Goal: Navigation & Orientation: Understand site structure

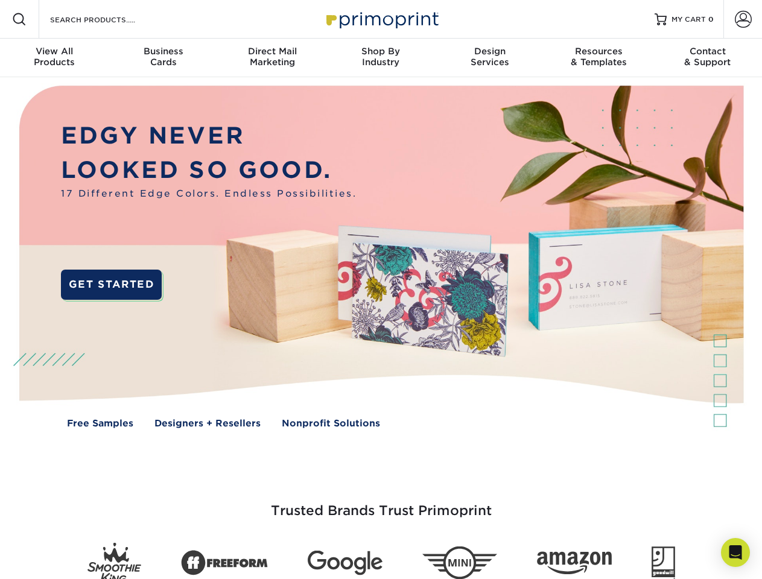
click at [381, 289] on img at bounding box center [381, 265] width 754 height 377
click at [19, 19] on span at bounding box center [19, 19] width 14 height 14
click at [742, 19] on span at bounding box center [743, 19] width 17 height 17
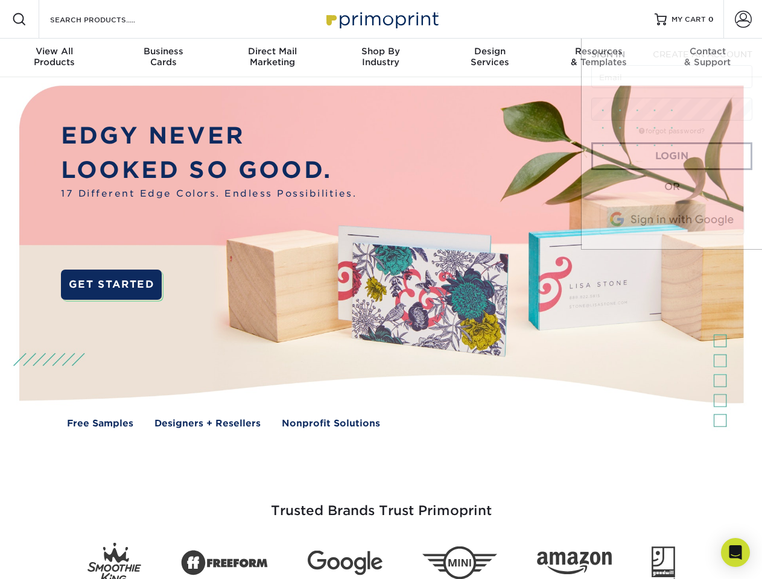
click at [54, 58] on div "View All Products" at bounding box center [54, 57] width 109 height 22
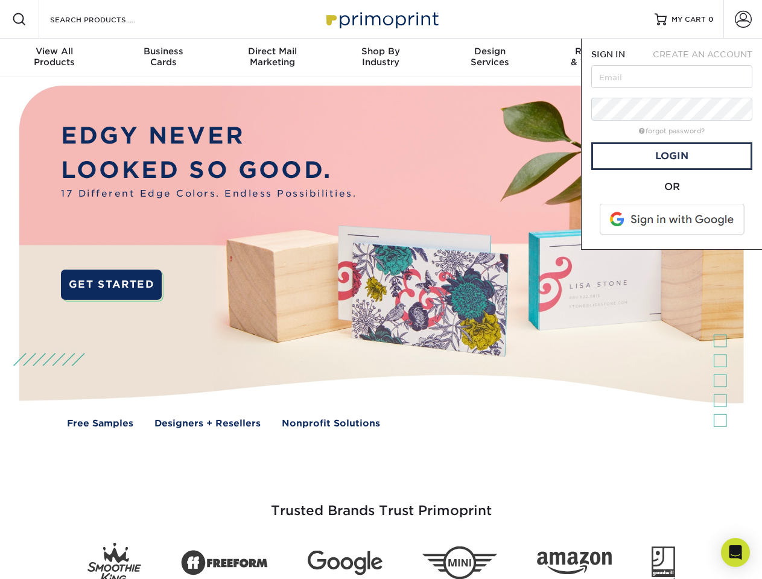
click at [163, 58] on div "Business Cards" at bounding box center [163, 57] width 109 height 22
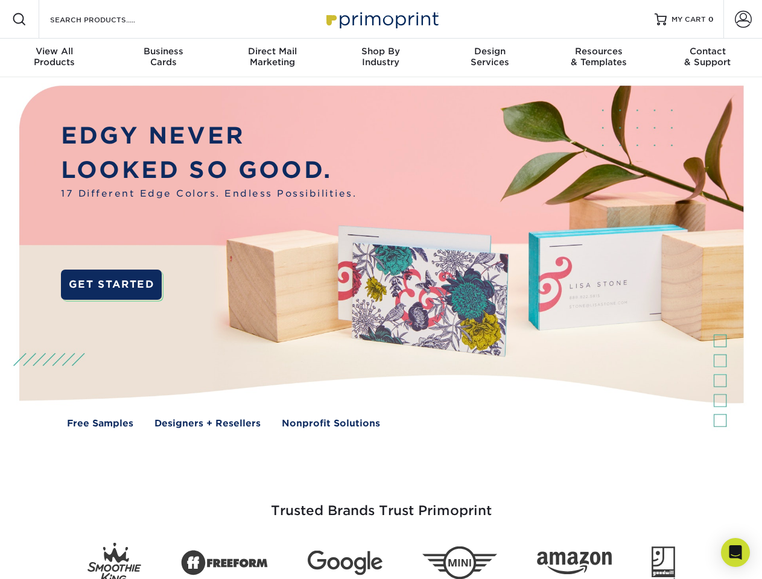
click at [272, 58] on div "Direct Mail Marketing" at bounding box center [272, 57] width 109 height 22
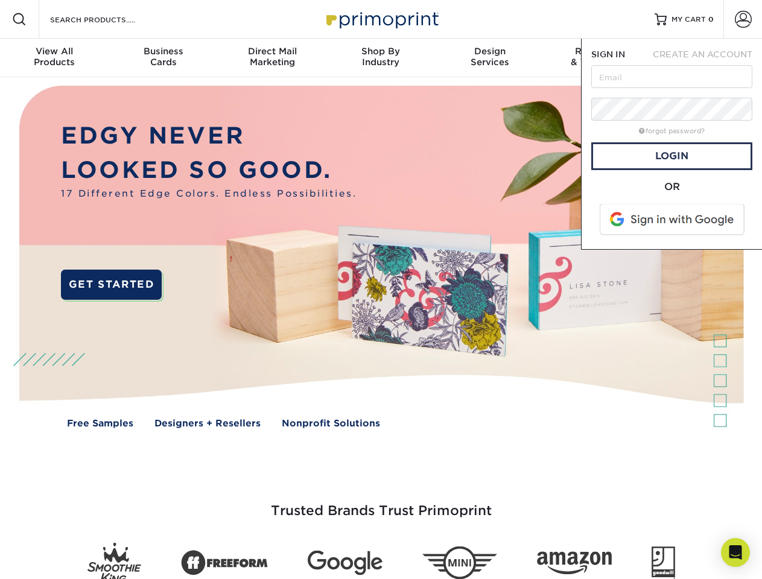
click at [381, 58] on div "Shop By Industry" at bounding box center [380, 57] width 109 height 22
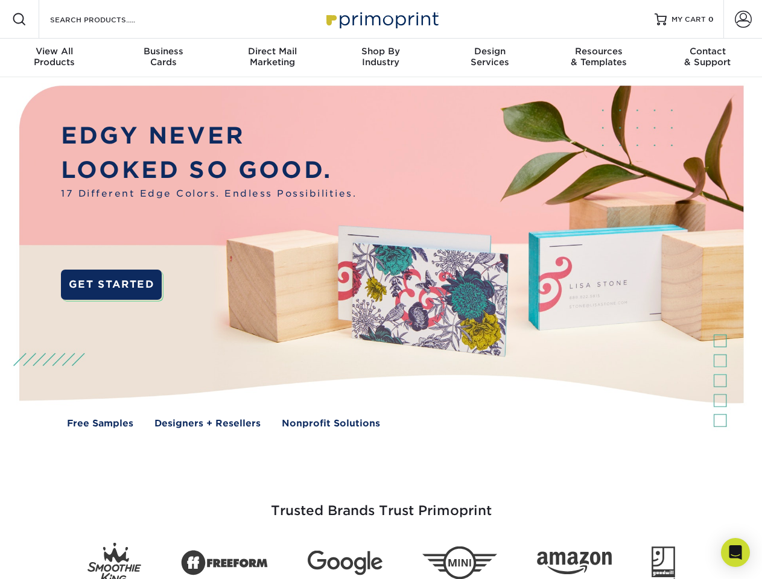
click at [490, 58] on div "Design Services" at bounding box center [489, 57] width 109 height 22
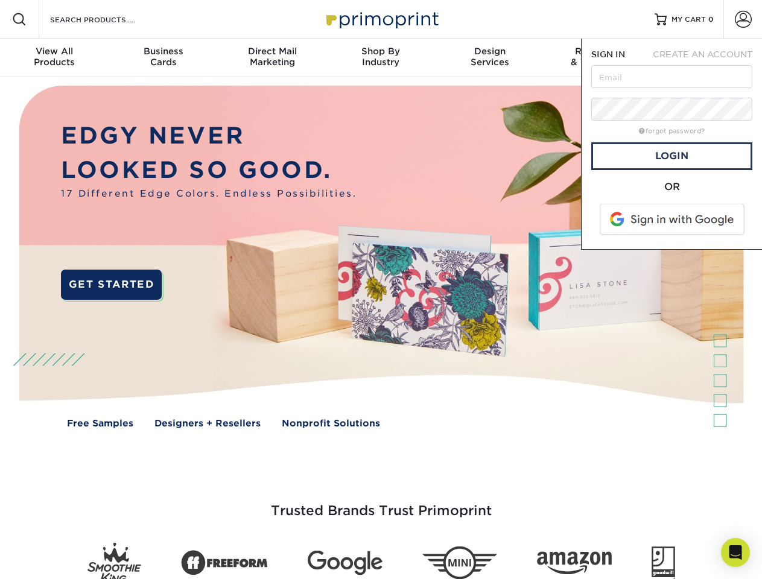
click at [598, 58] on span "SIGN IN" at bounding box center [608, 54] width 34 height 10
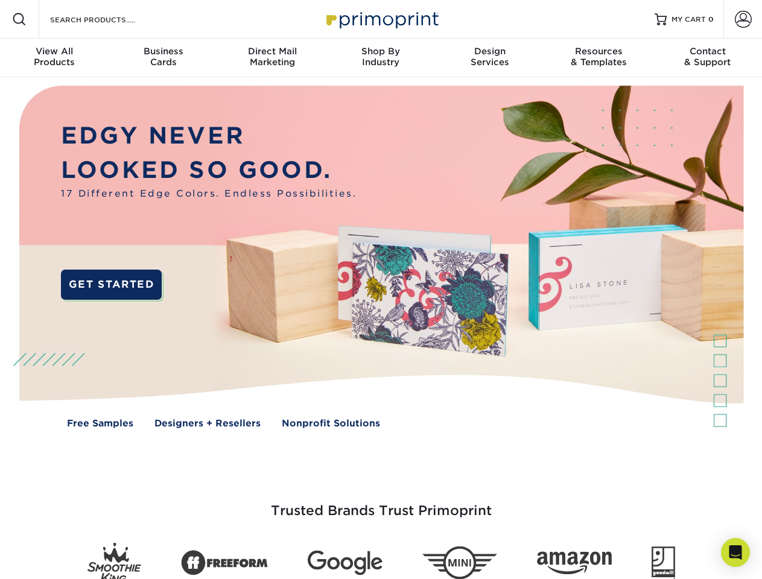
click at [707, 58] on div "Contact & Support" at bounding box center [707, 57] width 109 height 22
